Goal: Task Accomplishment & Management: Use online tool/utility

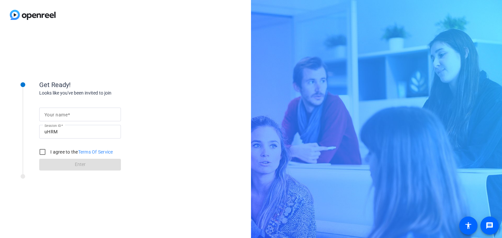
click at [99, 113] on input "Your name" at bounding box center [79, 115] width 71 height 8
type input "[PERSON_NAME]"
click at [45, 148] on input "I agree to the Terms Of Service" at bounding box center [42, 152] width 13 height 13
checkbox input "true"
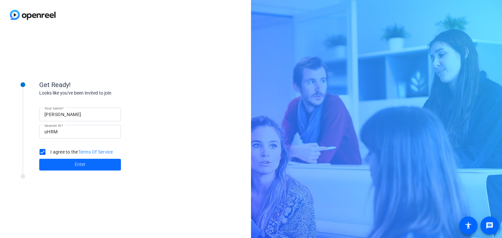
click at [73, 164] on span at bounding box center [80, 165] width 82 height 16
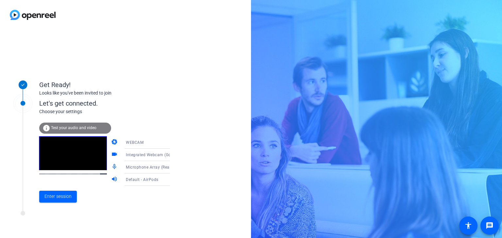
click at [146, 168] on span "Microphone Array (Realtek(R) Audio)" at bounding box center [161, 167] width 70 height 5
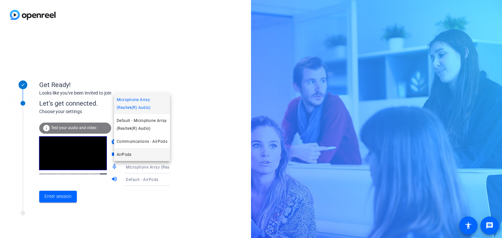
click at [143, 155] on mat-option "AirPods" at bounding box center [142, 154] width 56 height 13
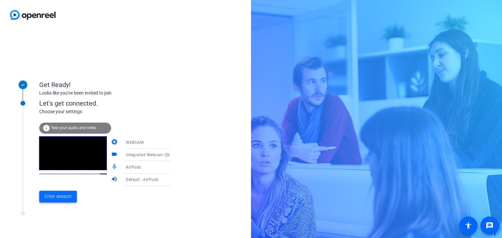
click at [63, 196] on span "Enter session" at bounding box center [57, 196] width 27 height 7
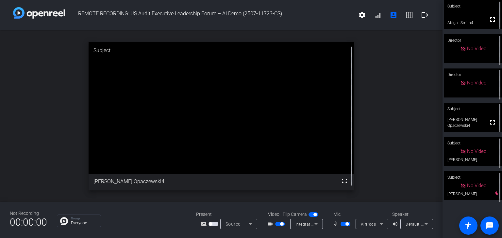
click at [74, 128] on div "open_in_new Subject fullscreen [PERSON_NAME] Opaczewski4" at bounding box center [221, 116] width 442 height 172
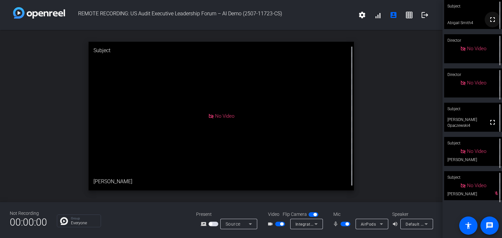
click at [488, 22] on mat-icon "fullscreen" at bounding box center [492, 20] width 8 height 8
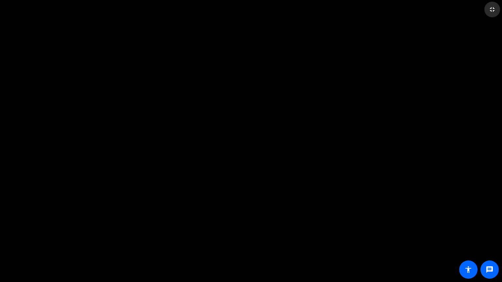
click at [493, 9] on mat-icon "fullscreen_exit" at bounding box center [492, 10] width 8 height 8
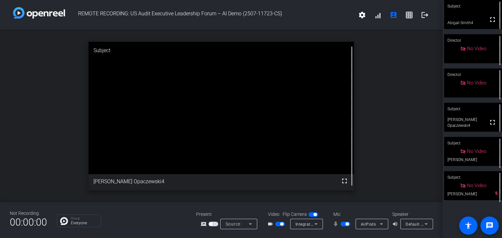
click at [391, 113] on div "open_in_new Subject fullscreen [PERSON_NAME] Opaczewski4" at bounding box center [221, 116] width 442 height 172
click at [376, 132] on div "open_in_new Subject fullscreen [PERSON_NAME] Opaczewski4" at bounding box center [221, 116] width 442 height 172
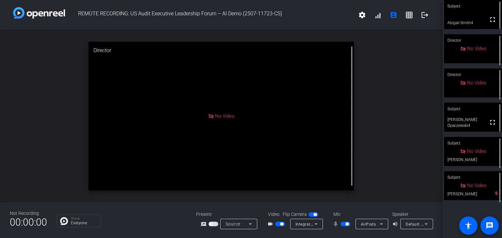
click at [347, 222] on mat-slide-toggle at bounding box center [345, 224] width 11 height 7
click at [347, 224] on span "button" at bounding box center [346, 224] width 3 height 3
click at [489, 124] on mat-icon "fullscreen" at bounding box center [492, 123] width 8 height 8
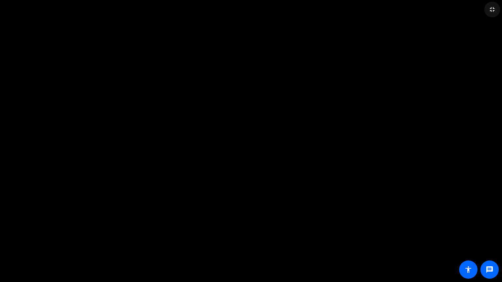
click at [492, 10] on mat-icon "fullscreen_exit" at bounding box center [492, 10] width 8 height 8
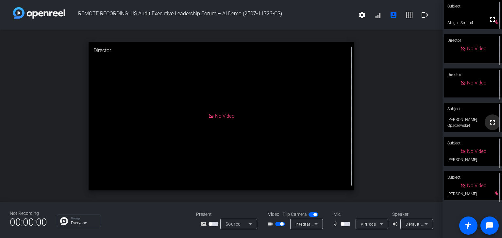
click at [489, 123] on mat-icon "fullscreen" at bounding box center [492, 123] width 8 height 8
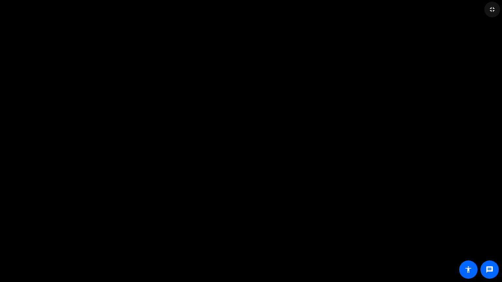
click at [495, 10] on mat-icon "fullscreen_exit" at bounding box center [492, 10] width 8 height 8
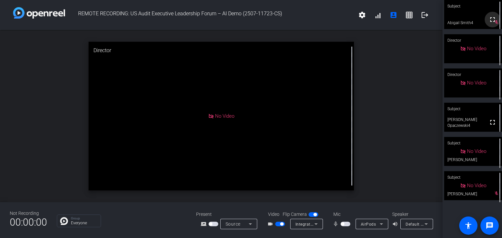
click at [488, 19] on mat-icon "fullscreen" at bounding box center [492, 20] width 8 height 8
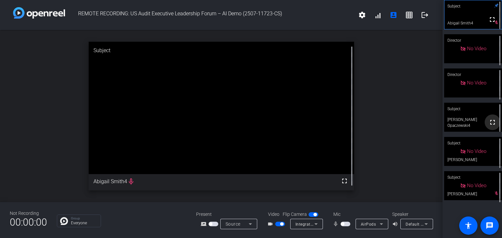
click at [493, 123] on mat-icon "fullscreen" at bounding box center [492, 123] width 8 height 8
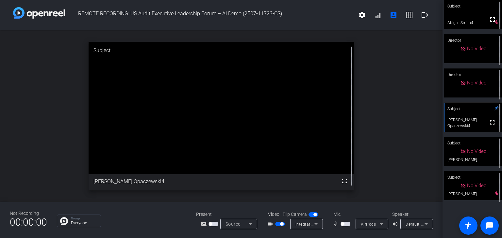
click at [346, 225] on span "button" at bounding box center [345, 224] width 10 height 5
click at [488, 21] on mat-icon "fullscreen" at bounding box center [492, 20] width 8 height 8
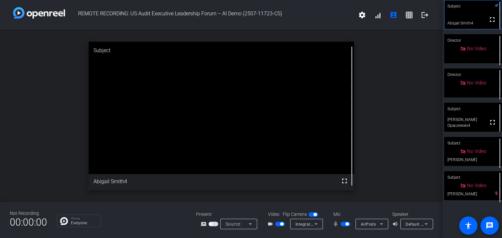
click at [398, 85] on div "open_in_new Subject fullscreen Abigail Smith4" at bounding box center [221, 116] width 442 height 172
click at [342, 223] on span "button" at bounding box center [345, 224] width 10 height 5
click at [344, 224] on span "button" at bounding box center [345, 224] width 10 height 5
click at [376, 162] on div "open_in_new Subject fullscreen Abigail Smith4" at bounding box center [221, 116] width 442 height 172
drag, startPoint x: 490, startPoint y: 122, endPoint x: 489, endPoint y: 151, distance: 28.8
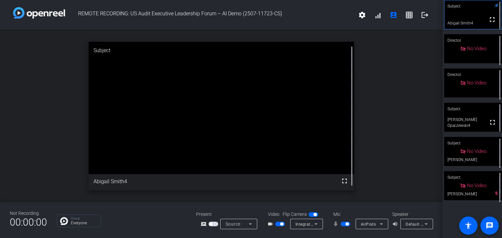
click at [489, 122] on mat-icon "fullscreen" at bounding box center [492, 123] width 8 height 8
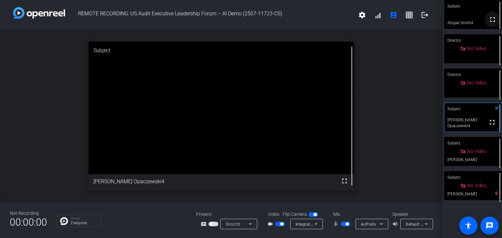
click at [488, 18] on mat-icon "fullscreen" at bounding box center [492, 20] width 8 height 8
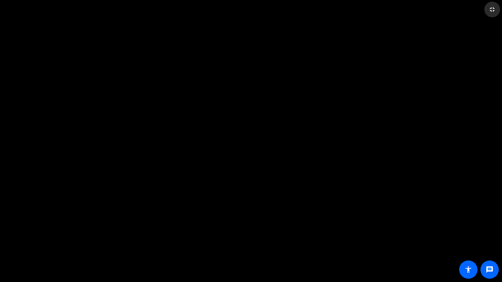
click at [492, 9] on mat-icon "fullscreen_exit" at bounding box center [492, 10] width 8 height 8
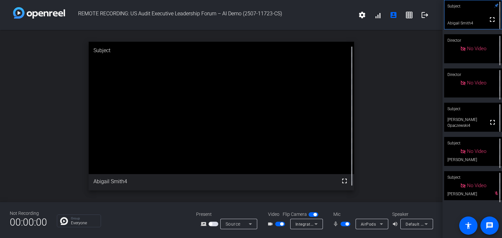
click at [384, 133] on div "open_in_new Subject fullscreen Abigail Smith4" at bounding box center [221, 116] width 442 height 172
click at [394, 98] on div "open_in_new Subject fullscreen Abigail Smith4" at bounding box center [221, 116] width 442 height 172
click at [347, 224] on span "button" at bounding box center [346, 224] width 3 height 3
click at [381, 108] on div "open_in_new Subject fullscreen Abigail Smith4 mic_none" at bounding box center [221, 116] width 442 height 172
click at [386, 108] on div "open_in_new Subject fullscreen Abigail Smith4 mic_none" at bounding box center [221, 116] width 442 height 172
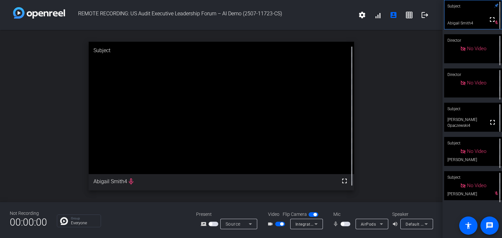
click at [36, 91] on div "open_in_new Subject fullscreen Abigail Smith4 mic_none" at bounding box center [221, 116] width 442 height 172
click at [404, 110] on div "open_in_new Subject fullscreen Abigail Smith4 mic_none" at bounding box center [221, 116] width 442 height 172
click at [343, 225] on span "button" at bounding box center [342, 224] width 3 height 3
click at [346, 224] on span "button" at bounding box center [346, 224] width 3 height 3
click at [345, 225] on span "button" at bounding box center [345, 224] width 10 height 5
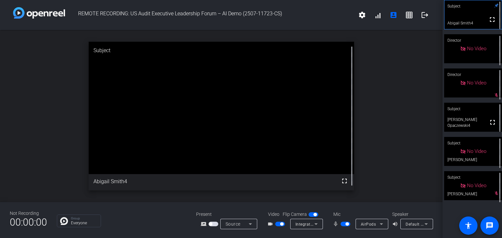
drag, startPoint x: 492, startPoint y: 125, endPoint x: 492, endPoint y: 154, distance: 28.4
click at [492, 125] on mat-icon "fullscreen" at bounding box center [492, 123] width 8 height 8
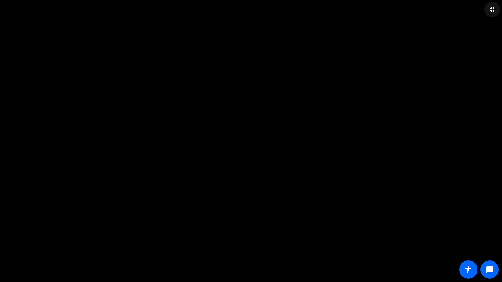
click at [493, 9] on mat-icon "fullscreen_exit" at bounding box center [492, 10] width 8 height 8
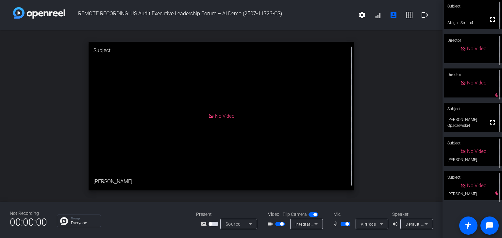
click at [67, 106] on div "open_in_new Subject No Video [PERSON_NAME]" at bounding box center [221, 116] width 442 height 172
drag, startPoint x: 489, startPoint y: 24, endPoint x: 489, endPoint y: 53, distance: 28.4
click at [489, 24] on mat-icon "fullscreen" at bounding box center [492, 20] width 8 height 8
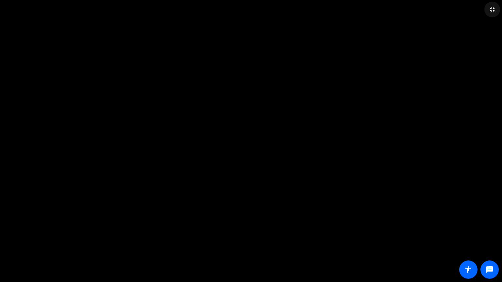
click at [491, 2] on span at bounding box center [492, 10] width 16 height 16
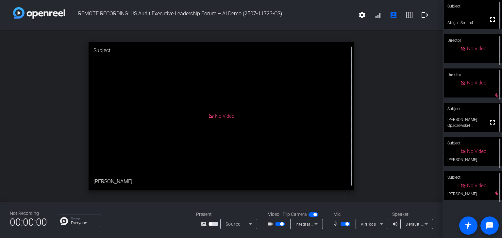
click at [403, 64] on div "open_in_new Subject No Video [PERSON_NAME]" at bounding box center [221, 116] width 442 height 172
click at [462, 12] on video at bounding box center [473, 14] width 58 height 29
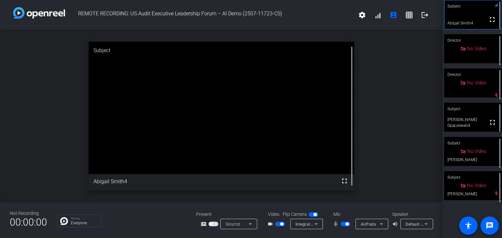
click at [387, 119] on div "open_in_new Subject fullscreen Abigail Smith4" at bounding box center [221, 116] width 442 height 172
click at [377, 117] on div "open_in_new Subject fullscreen Abigail Smith4" at bounding box center [221, 116] width 442 height 172
click at [423, 74] on div "open_in_new Subject fullscreen Abigail Smith4" at bounding box center [221, 116] width 442 height 172
click at [346, 227] on mat-slide-toggle at bounding box center [345, 224] width 11 height 7
click at [350, 225] on span "button" at bounding box center [345, 224] width 10 height 5
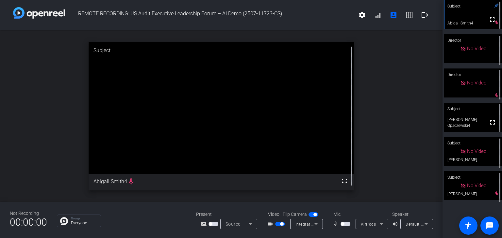
click at [345, 225] on span "button" at bounding box center [345, 224] width 10 height 5
click at [377, 74] on div "open_in_new Subject fullscreen Abigail Smith4" at bounding box center [221, 116] width 442 height 172
drag, startPoint x: 410, startPoint y: 148, endPoint x: 411, endPoint y: 152, distance: 4.0
click at [410, 149] on div "open_in_new Subject fullscreen Abigail Smith4" at bounding box center [221, 116] width 442 height 172
click at [396, 96] on div "open_in_new Subject fullscreen Abigail Smith4" at bounding box center [221, 116] width 442 height 172
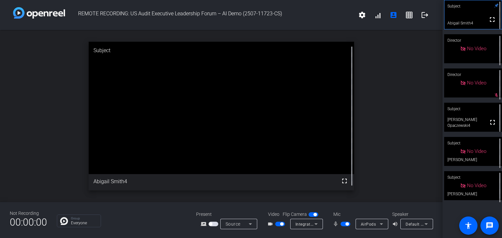
click at [343, 223] on span "button" at bounding box center [345, 224] width 10 height 5
click at [280, 225] on span "button" at bounding box center [281, 224] width 3 height 3
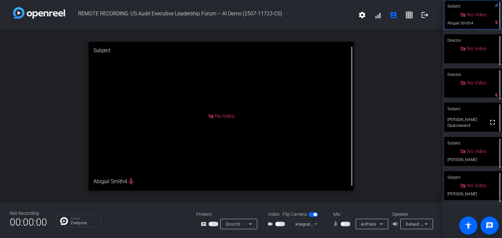
click at [346, 225] on span "button" at bounding box center [345, 224] width 10 height 5
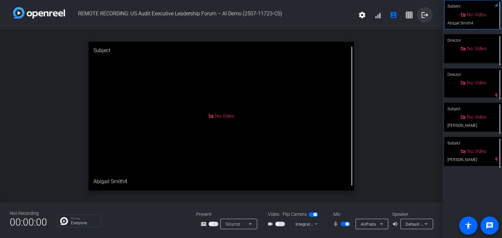
click at [425, 13] on mat-icon "logout" at bounding box center [425, 15] width 8 height 8
